Goal: Find specific page/section: Find specific page/section

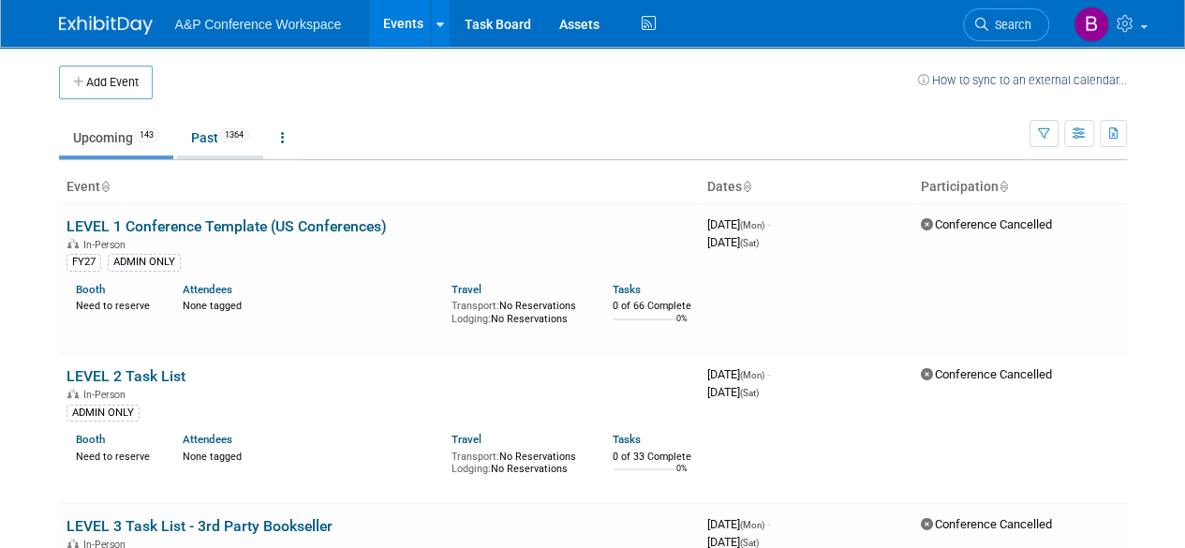
click at [216, 139] on link "Past 1364" at bounding box center [220, 138] width 86 height 36
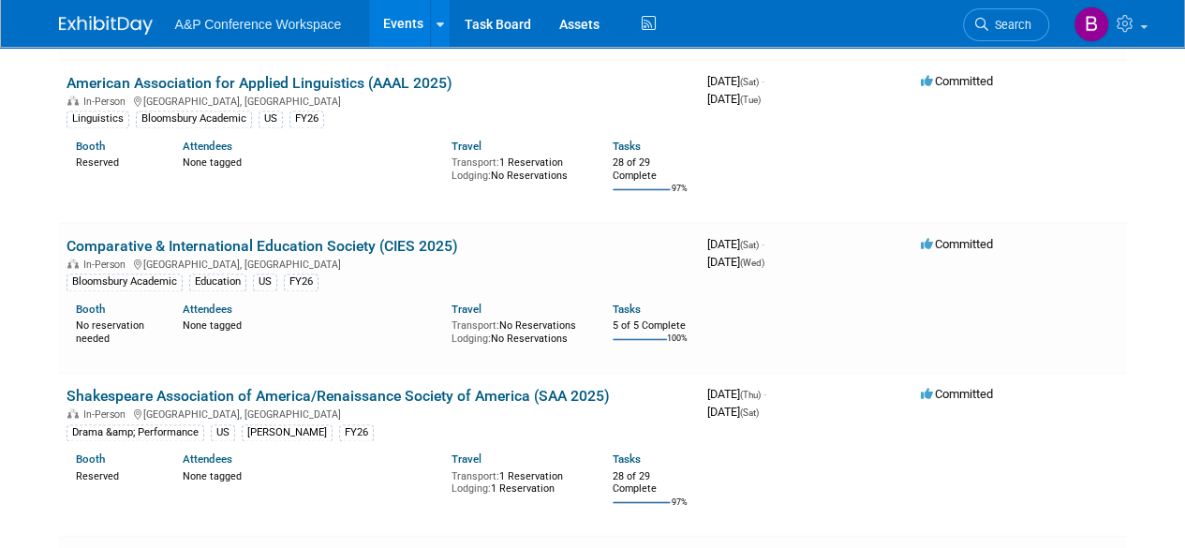
scroll to position [19947, 0]
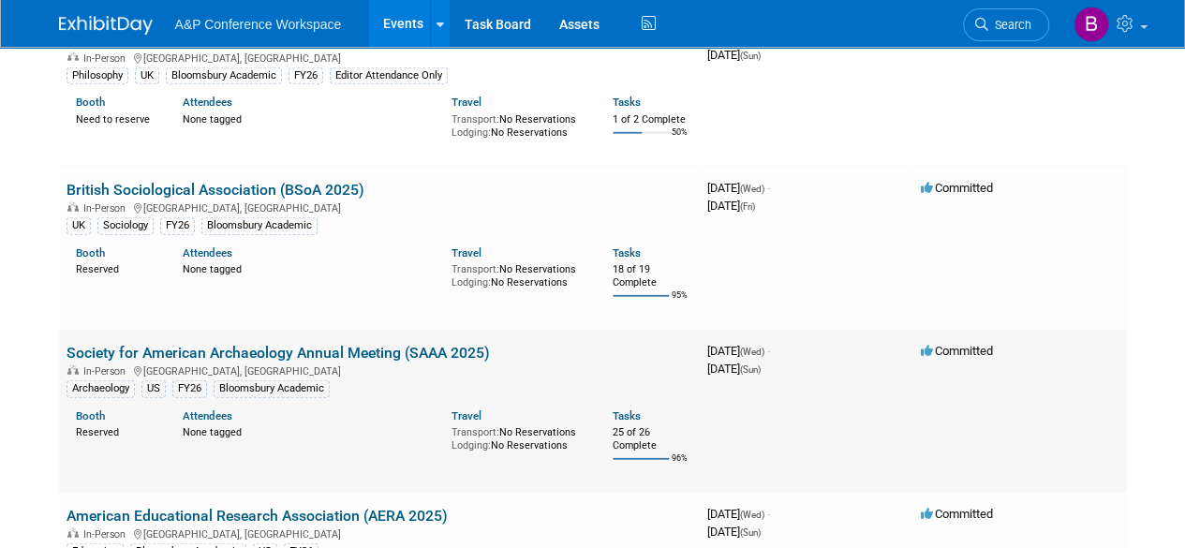
click at [264, 344] on link "Society for American Archaeology Annual Meeting (SAAA 2025)" at bounding box center [279, 353] width 424 height 18
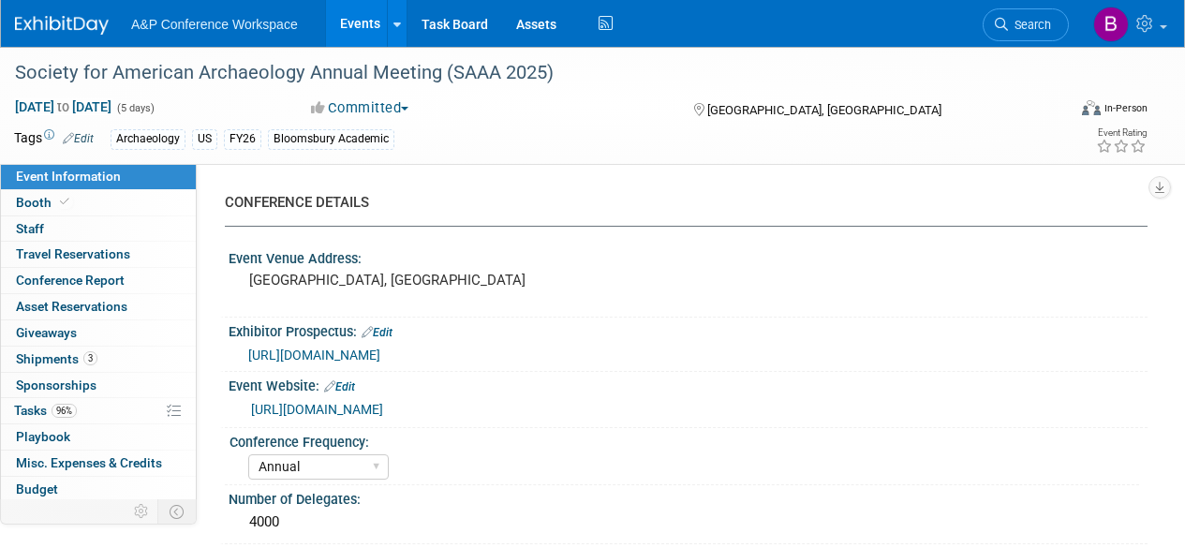
select select "Annual"
select select "Level 2"
select select "In-Person Booth"
select select "Archaeology"
select select "Bloomsbury Academic"
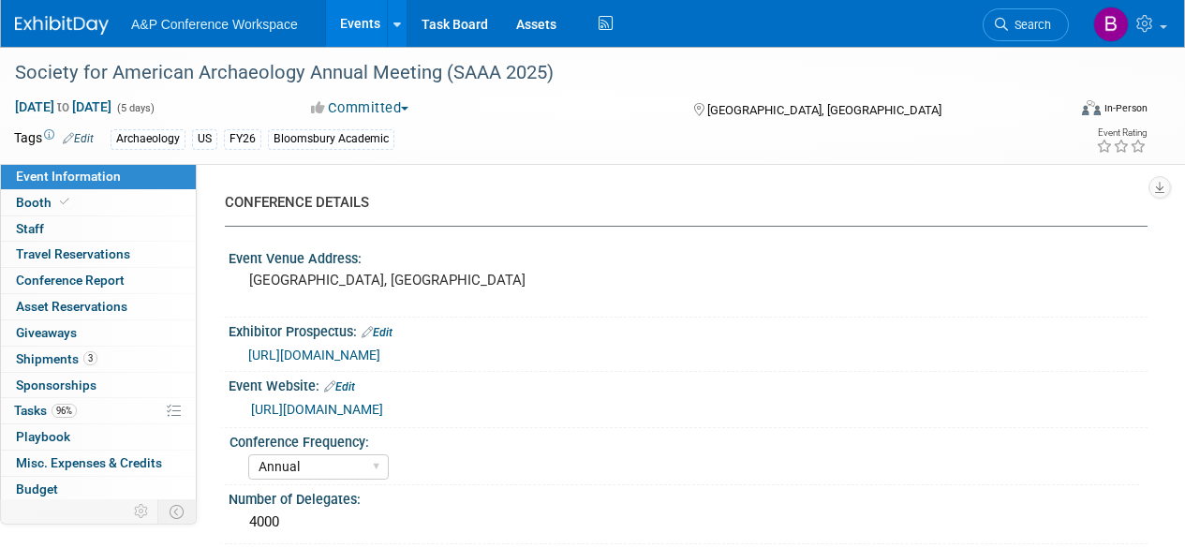
select select "[PERSON_NAME]"
select select "Ami Reitmeier"
select select "Networking/Commissioning"
